Goal: Information Seeking & Learning: Learn about a topic

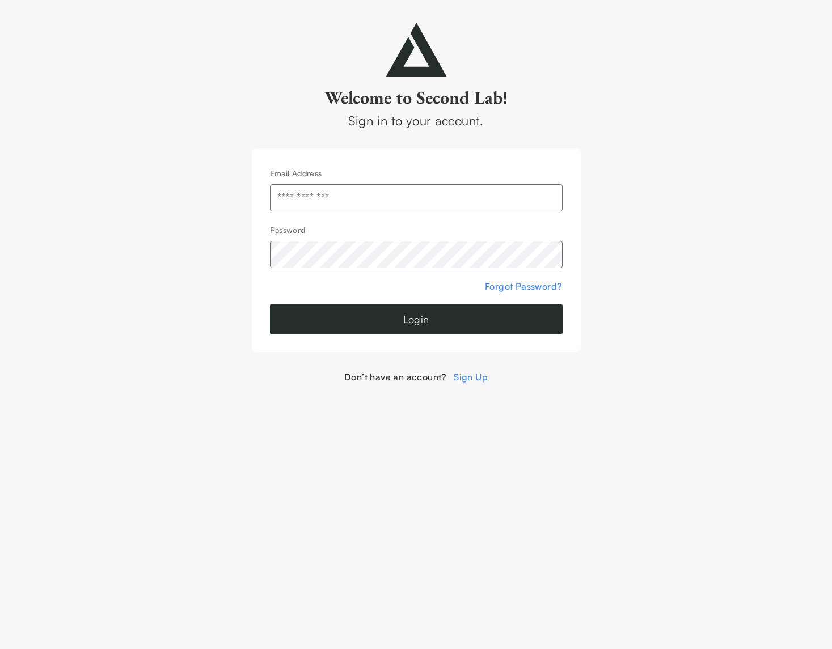
click at [331, 201] on input "text" at bounding box center [416, 197] width 293 height 27
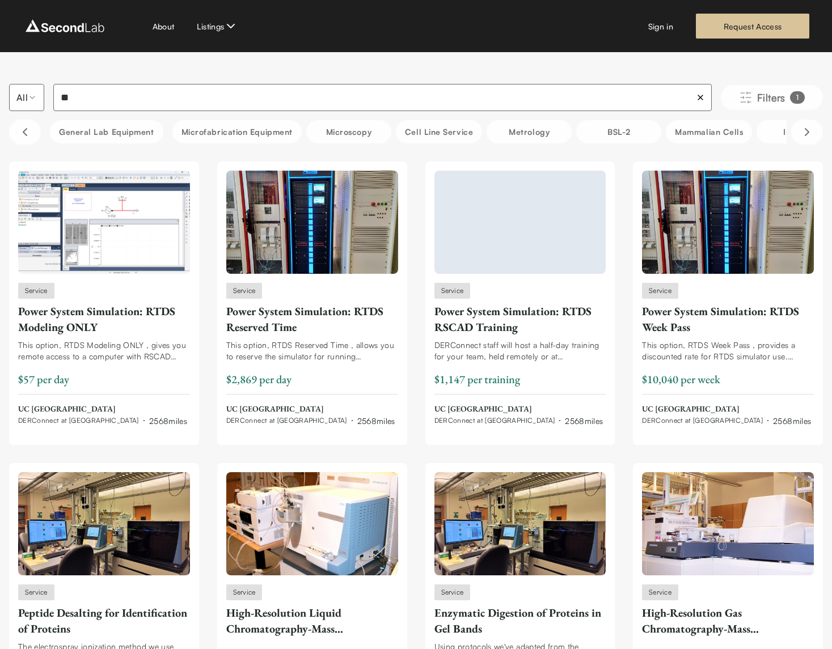
click at [108, 104] on input "**" at bounding box center [382, 97] width 658 height 27
type input "***"
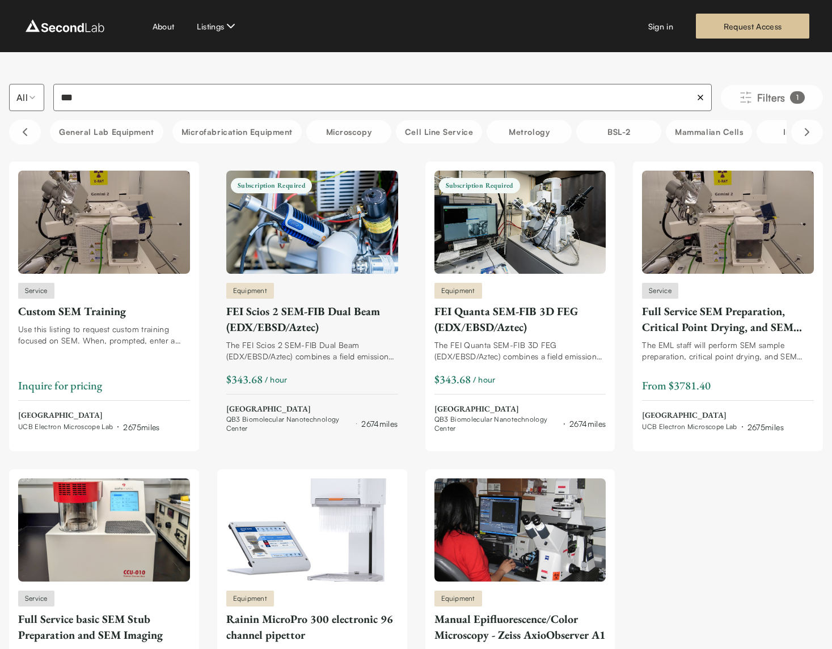
click at [251, 421] on span "QB3 Biomolecular Nanotechnology Center" at bounding box center [288, 424] width 125 height 18
